Goal: Information Seeking & Learning: Learn about a topic

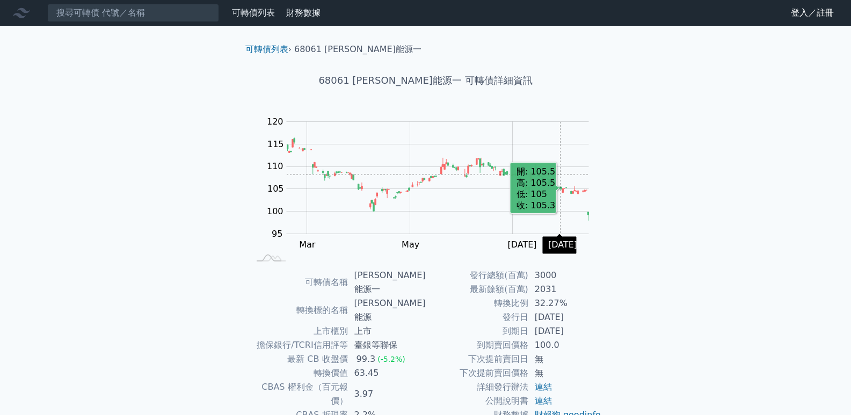
scroll to position [54, 0]
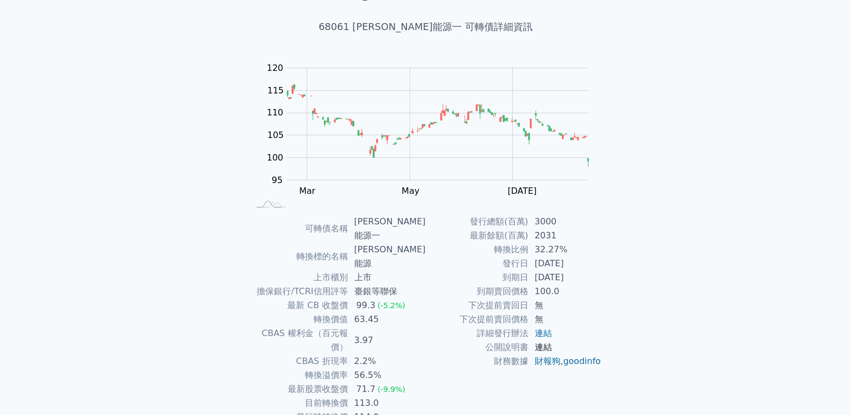
click at [540, 344] on link "連結" at bounding box center [543, 347] width 17 height 10
click at [551, 329] on link "連結" at bounding box center [543, 333] width 17 height 10
drag, startPoint x: 365, startPoint y: 220, endPoint x: 402, endPoint y: 221, distance: 37.6
click at [402, 221] on td "[PERSON_NAME]能源一" at bounding box center [387, 229] width 78 height 28
click at [399, 226] on td "[PERSON_NAME]能源一" at bounding box center [387, 229] width 78 height 28
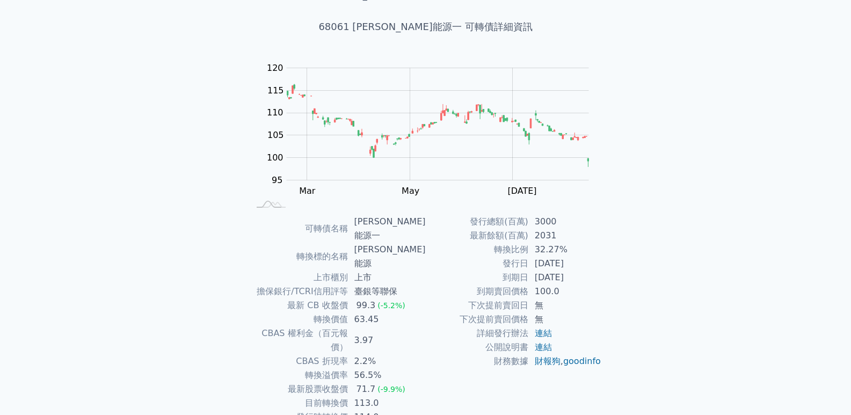
click at [358, 23] on h1 "68061 森崴能源一 可轉債詳細資訊" at bounding box center [426, 26] width 378 height 15
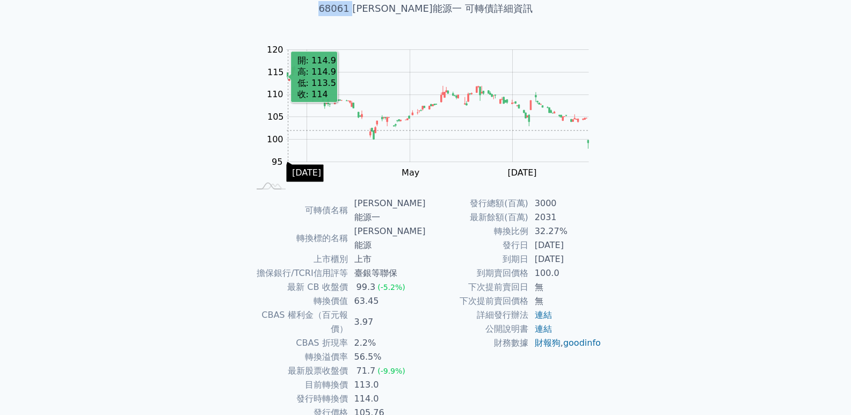
scroll to position [82, 0]
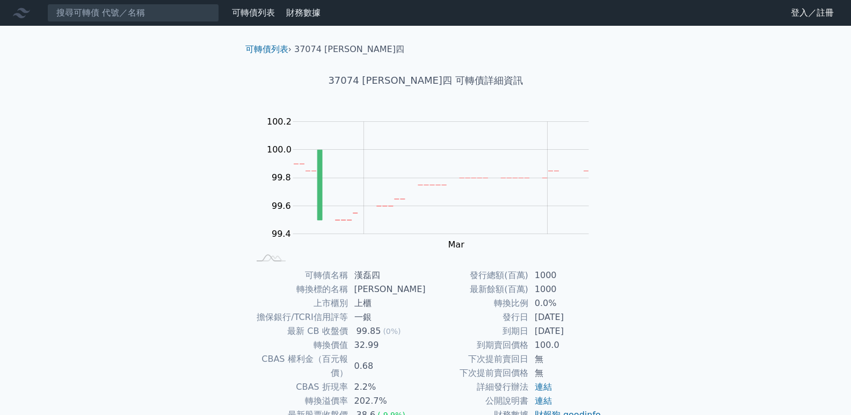
click at [380, 85] on h1 "37074 [PERSON_NAME]四 可轉債詳細資訊" at bounding box center [426, 80] width 378 height 15
copy h1 "37074"
click at [127, 18] on input at bounding box center [133, 13] width 172 height 18
paste input "37074"
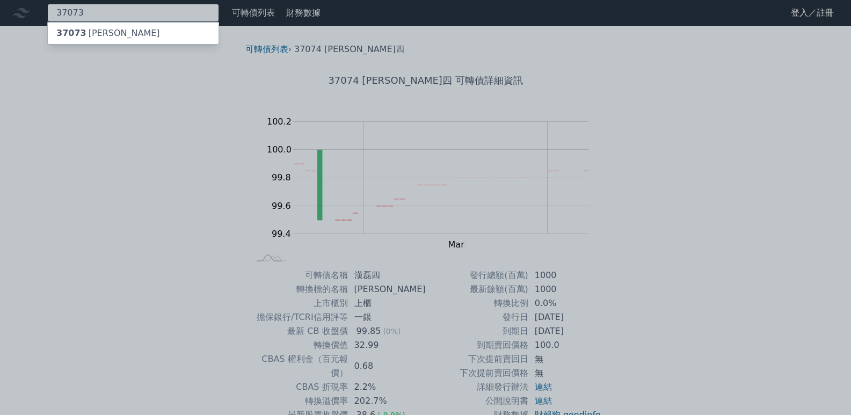
type input "37073"
click at [127, 33] on div "37073 [PERSON_NAME]" at bounding box center [133, 33] width 171 height 21
click at [139, 30] on div "37073 [PERSON_NAME]" at bounding box center [133, 33] width 171 height 21
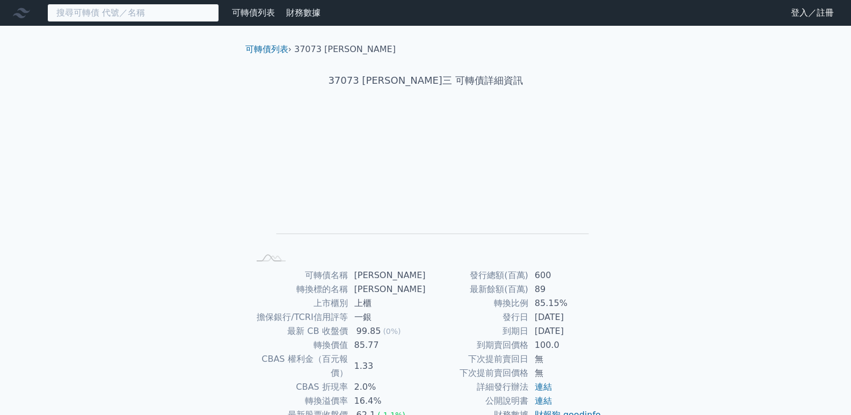
click at [114, 12] on input at bounding box center [133, 13] width 172 height 18
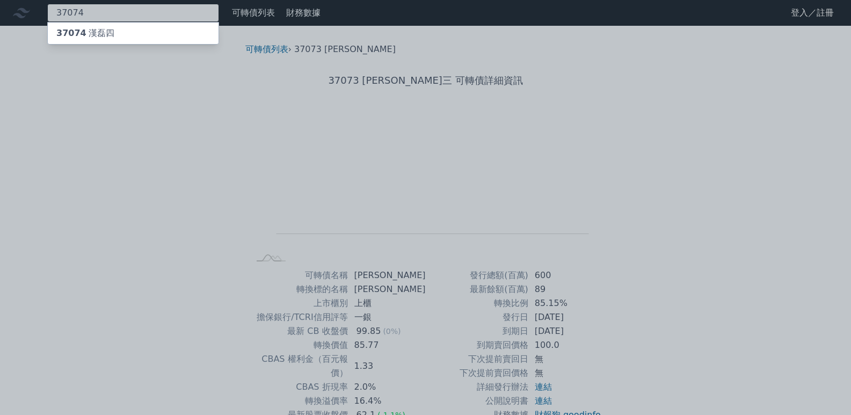
type input "37074"
click at [157, 35] on div "37074 [PERSON_NAME]四" at bounding box center [133, 33] width 171 height 21
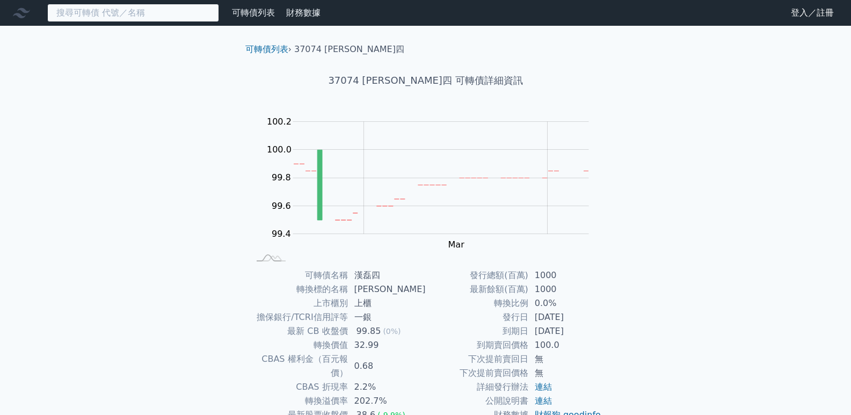
click at [135, 13] on input at bounding box center [133, 13] width 172 height 18
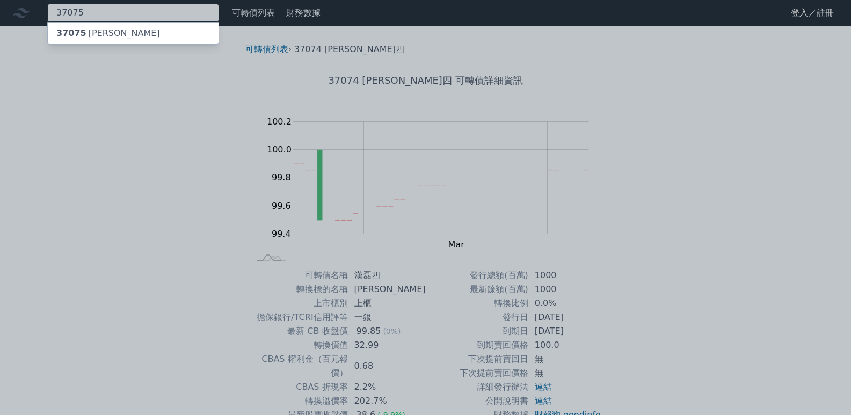
type input "37075"
click at [144, 36] on div "37075 [PERSON_NAME]" at bounding box center [133, 33] width 171 height 21
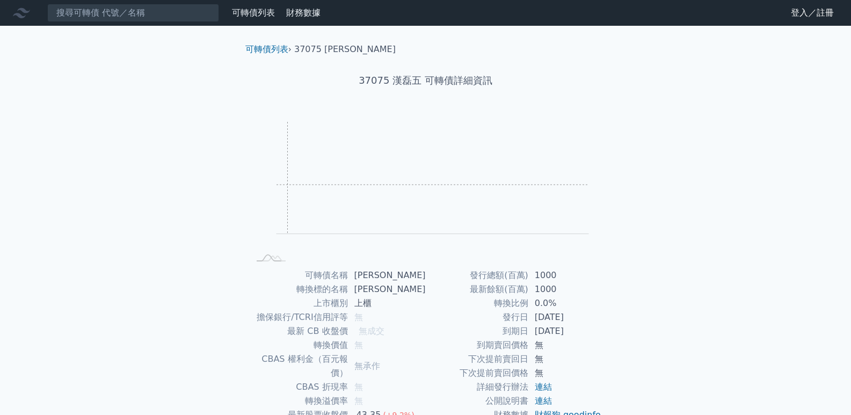
scroll to position [54, 0]
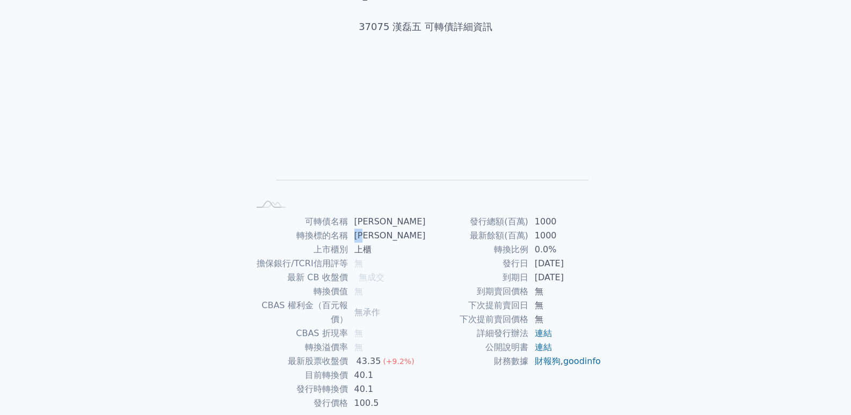
drag, startPoint x: 361, startPoint y: 236, endPoint x: 380, endPoint y: 238, distance: 19.0
click at [380, 238] on td "[PERSON_NAME]" at bounding box center [387, 236] width 78 height 14
copy td "[PERSON_NAME]"
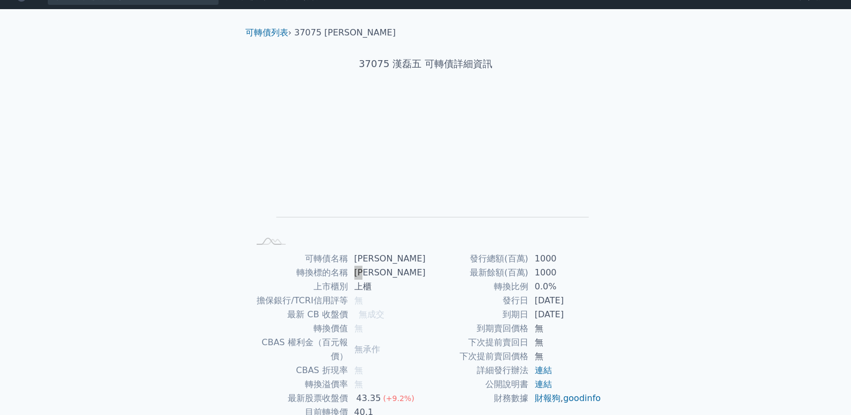
scroll to position [0, 0]
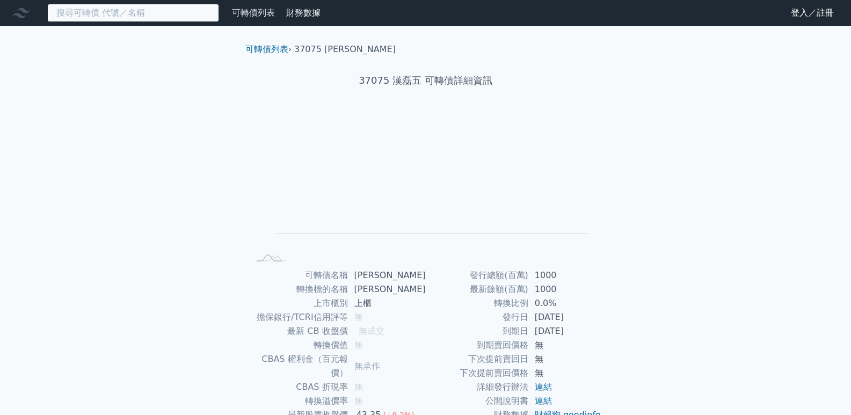
click at [126, 15] on input at bounding box center [133, 13] width 172 height 18
paste input "大量"
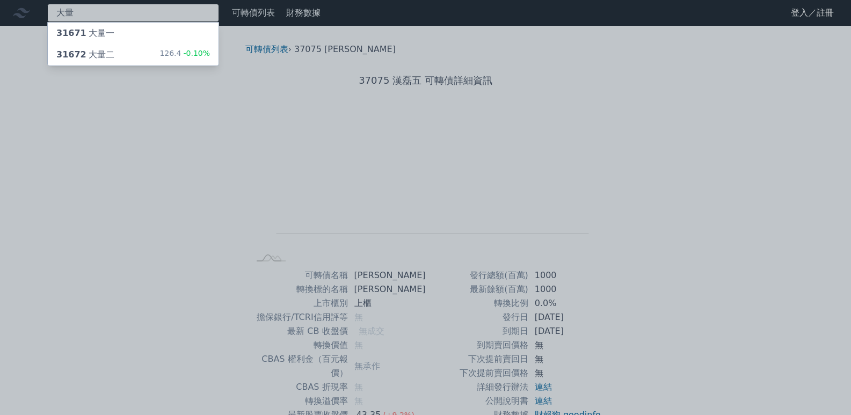
type input "大量"
click at [135, 57] on div "31672 大量二 126.4 -0.10%" at bounding box center [133, 54] width 171 height 21
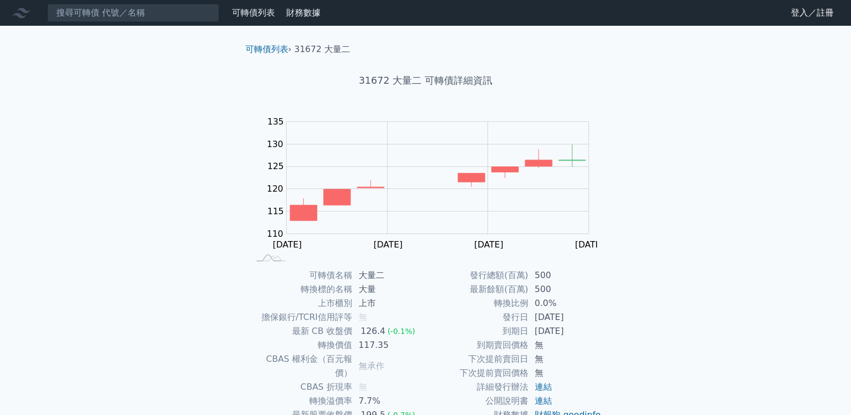
scroll to position [82, 0]
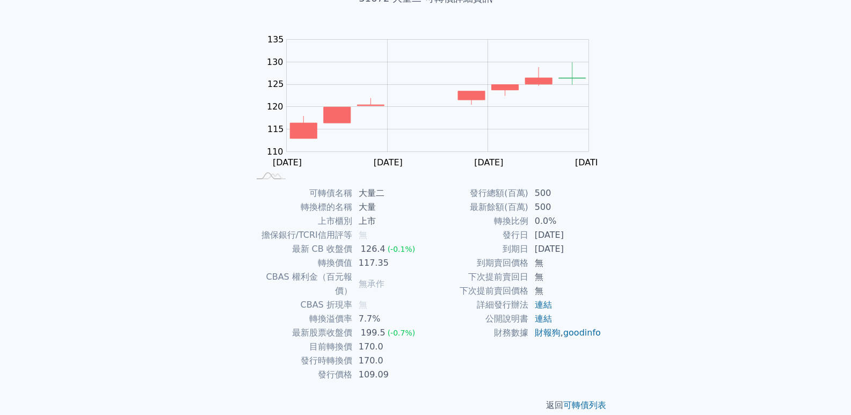
click at [372, 340] on td "170.0" at bounding box center [389, 347] width 74 height 14
click at [367, 326] on div "199.5" at bounding box center [373, 333] width 29 height 14
click at [364, 262] on td "117.35" at bounding box center [389, 263] width 74 height 14
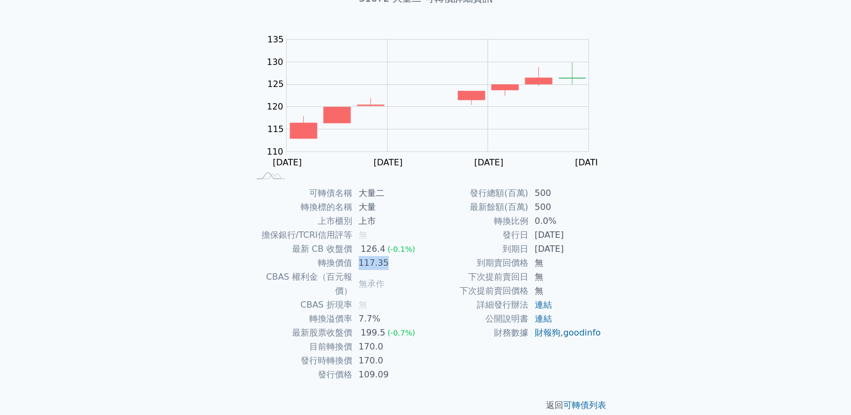
click at [364, 262] on td "117.35" at bounding box center [389, 263] width 74 height 14
click at [395, 127] on rect "Chart" at bounding box center [438, 96] width 302 height 112
click at [559, 77] on rect "Chart" at bounding box center [438, 96] width 302 height 112
click at [316, 312] on td "轉換溢價率" at bounding box center [301, 319] width 103 height 14
drag, startPoint x: 309, startPoint y: 262, endPoint x: 350, endPoint y: 263, distance: 40.3
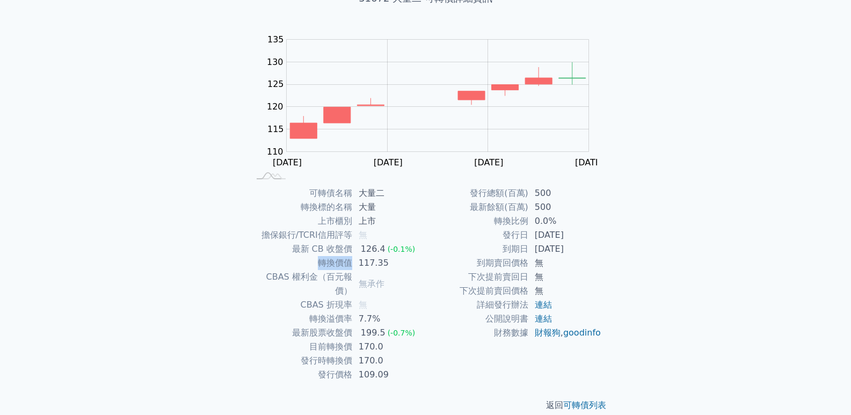
click at [350, 263] on td "轉換價值" at bounding box center [301, 263] width 103 height 14
copy td "轉換價值"
click at [414, 247] on td "126.4 (-0.1%)" at bounding box center [389, 249] width 74 height 14
click at [521, 399] on p "返回 可轉債列表" at bounding box center [426, 405] width 378 height 13
click at [591, 400] on link "可轉債列表" at bounding box center [584, 405] width 43 height 10
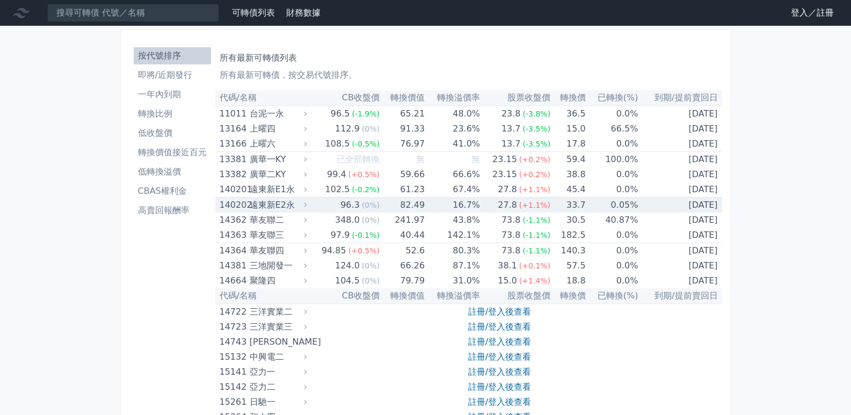
click at [322, 208] on td "96.3 (0%)" at bounding box center [344, 206] width 70 height 16
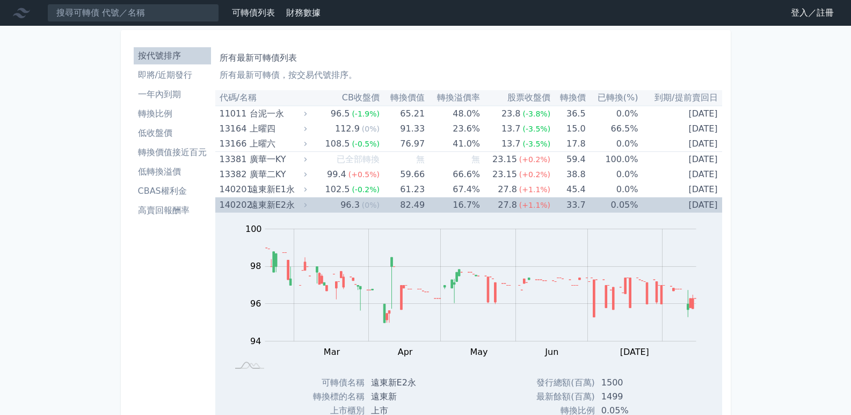
click at [322, 208] on td "96.3 (0%)" at bounding box center [344, 206] width 70 height 16
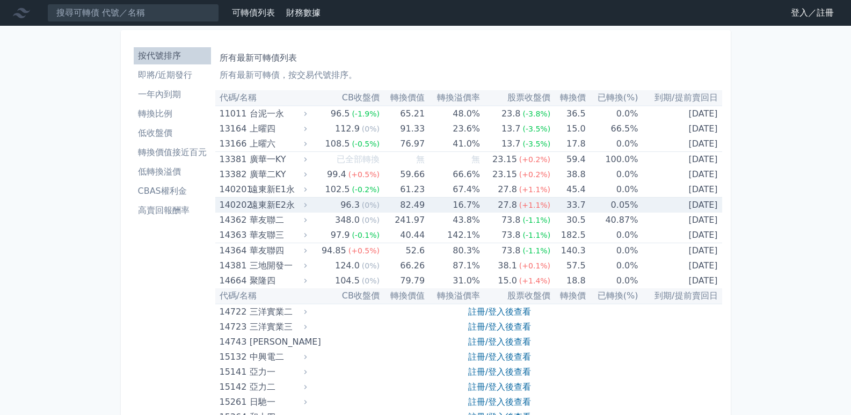
click at [351, 200] on div "96.3" at bounding box center [350, 205] width 24 height 15
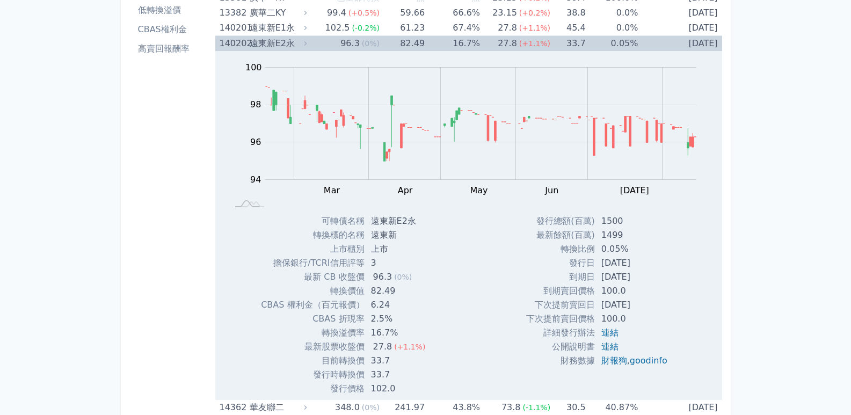
scroll to position [161, 0]
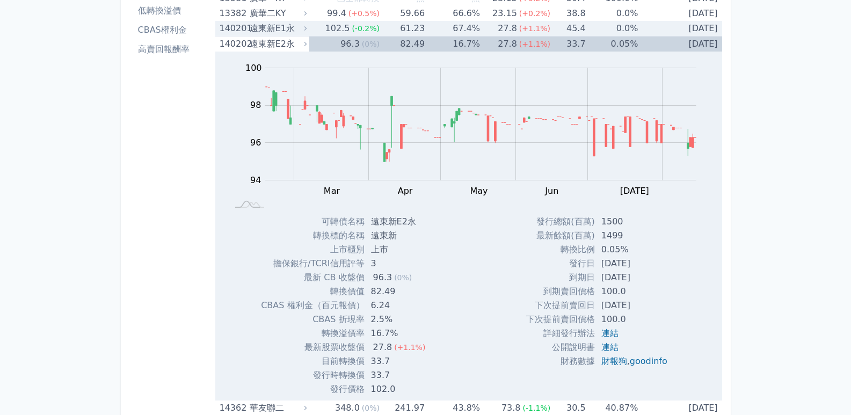
click at [315, 25] on td "102.5 (-0.2%)" at bounding box center [344, 29] width 70 height 16
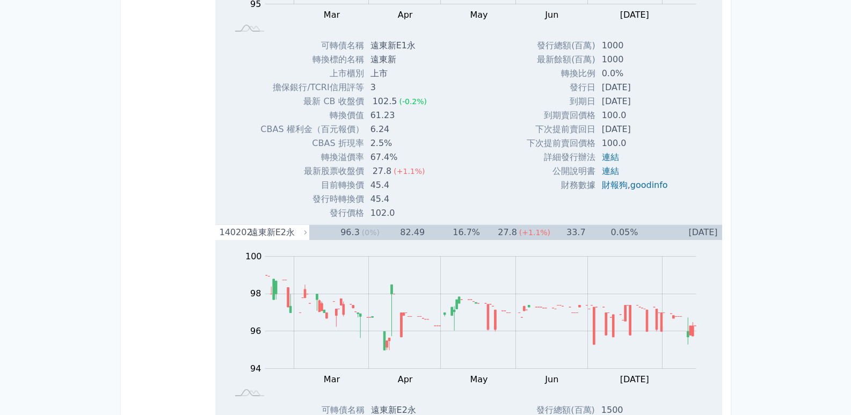
scroll to position [322, 0]
click at [375, 189] on td "45.4" at bounding box center [399, 185] width 71 height 14
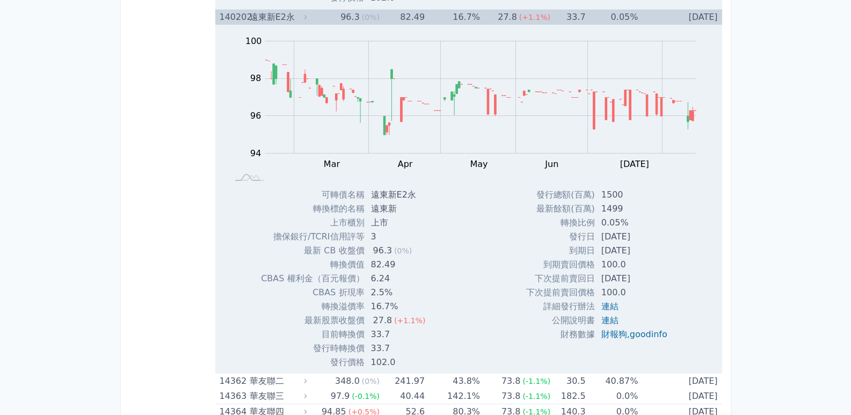
click at [385, 263] on td "82.49" at bounding box center [400, 265] width 70 height 14
click at [384, 263] on td "82.49" at bounding box center [400, 265] width 70 height 14
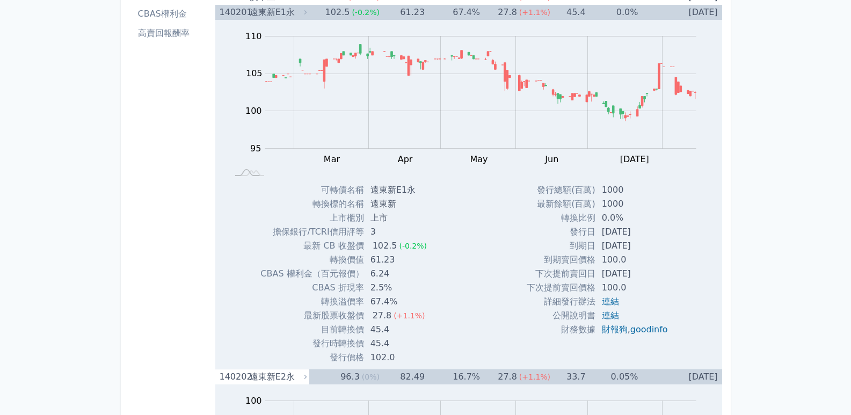
scroll to position [161, 0]
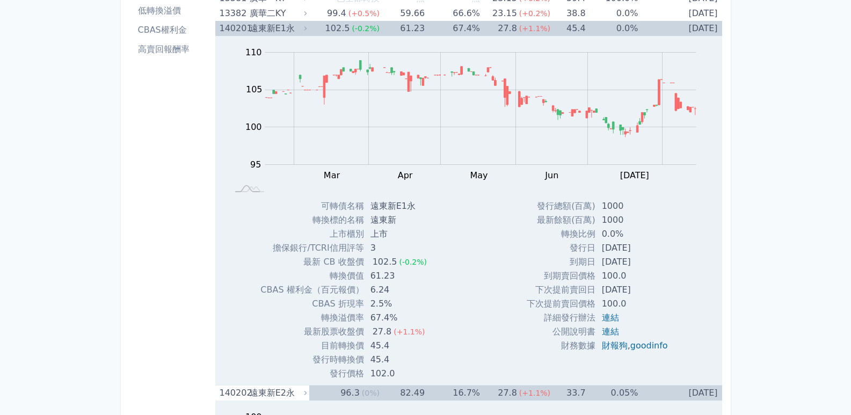
click at [269, 32] on div "遠東新E1永" at bounding box center [277, 28] width 55 height 15
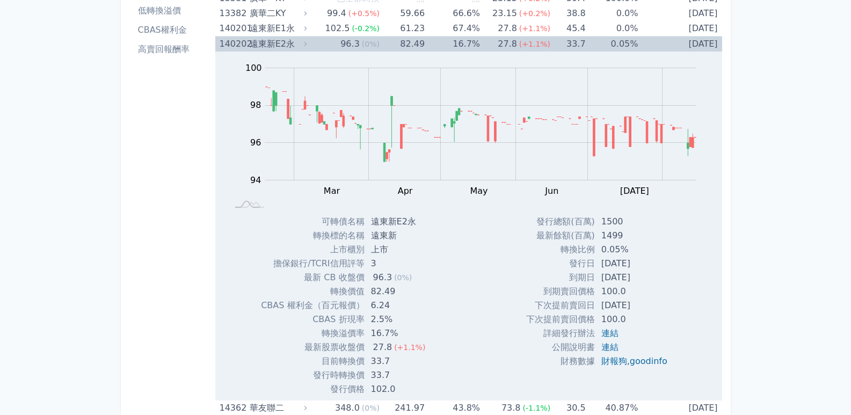
click at [299, 43] on div "遠東新E2永" at bounding box center [277, 44] width 55 height 15
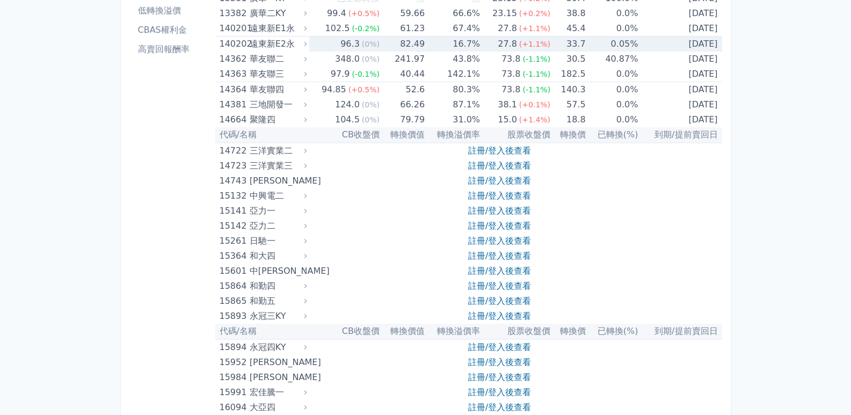
click at [299, 43] on div "遠東新E2永" at bounding box center [277, 44] width 55 height 15
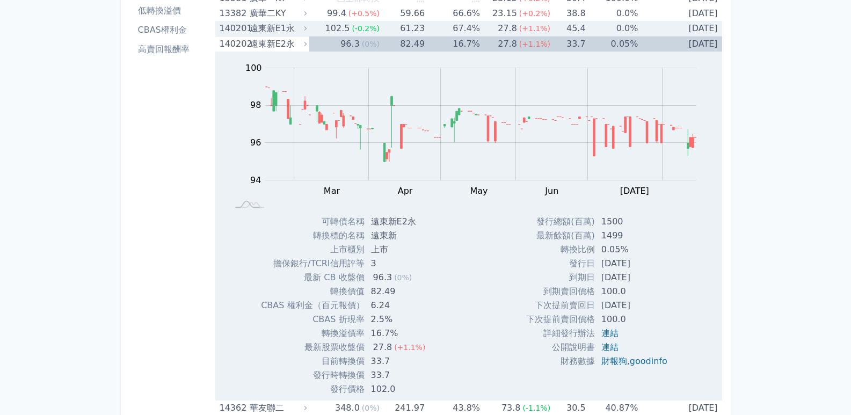
click at [279, 28] on div "遠東新E1永" at bounding box center [277, 28] width 55 height 15
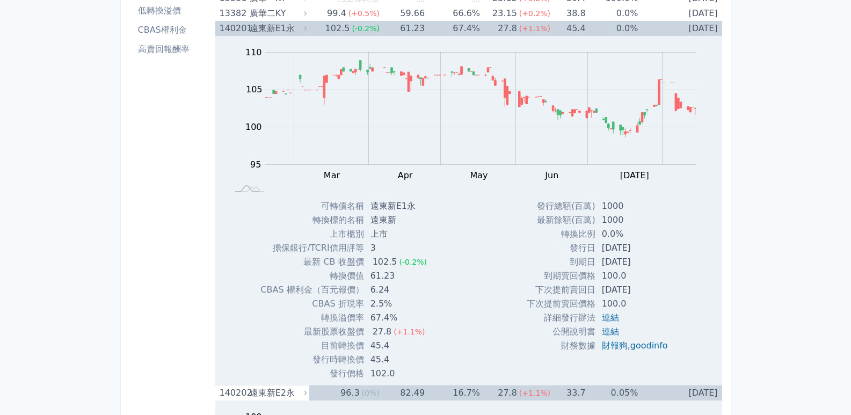
click at [279, 28] on div "遠東新E1永" at bounding box center [277, 28] width 55 height 15
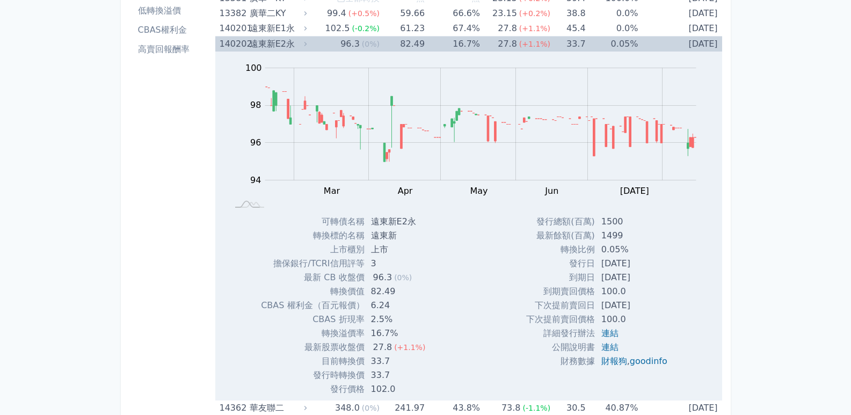
click at [274, 43] on div "遠東新E2永" at bounding box center [277, 44] width 55 height 15
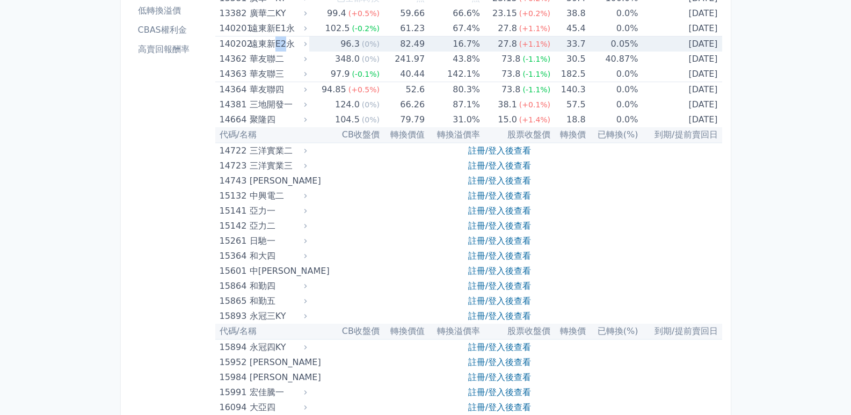
click at [274, 43] on div "遠東新E2永" at bounding box center [277, 44] width 55 height 15
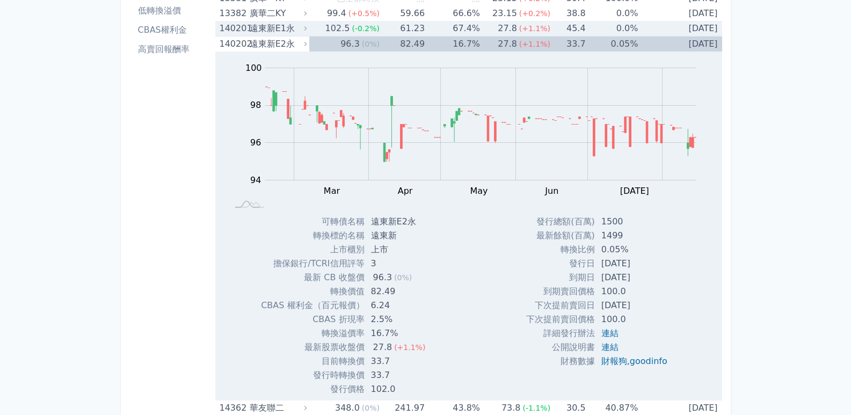
click at [273, 30] on div "遠東新E1永" at bounding box center [277, 28] width 55 height 15
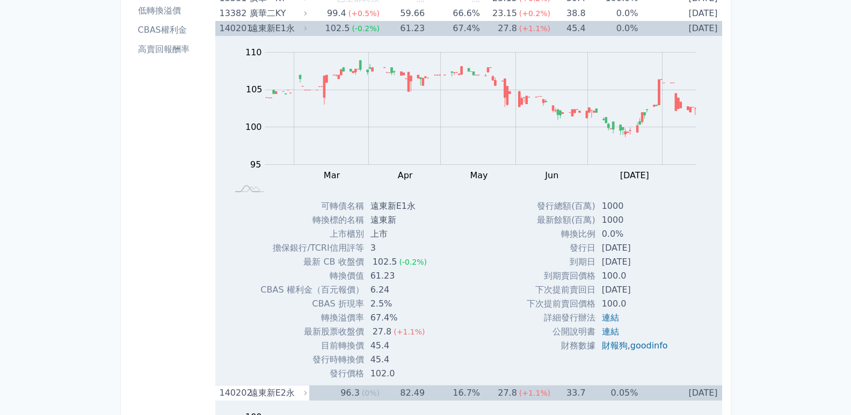
click at [272, 30] on div "遠東新E1永" at bounding box center [277, 28] width 55 height 15
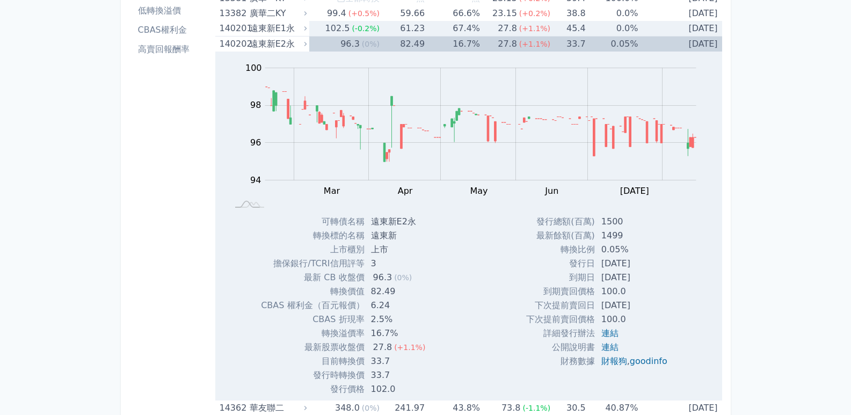
click at [272, 30] on div "遠東新E1永" at bounding box center [277, 28] width 55 height 15
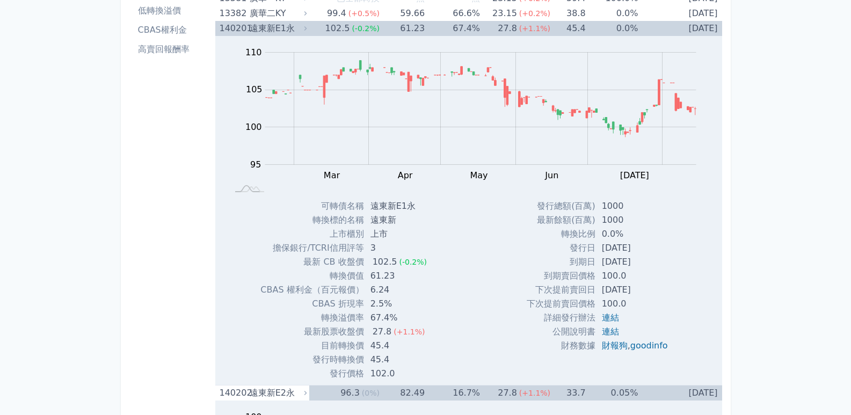
click at [272, 30] on div "遠東新E1永" at bounding box center [277, 28] width 55 height 15
